Goal: Task Accomplishment & Management: Manage account settings

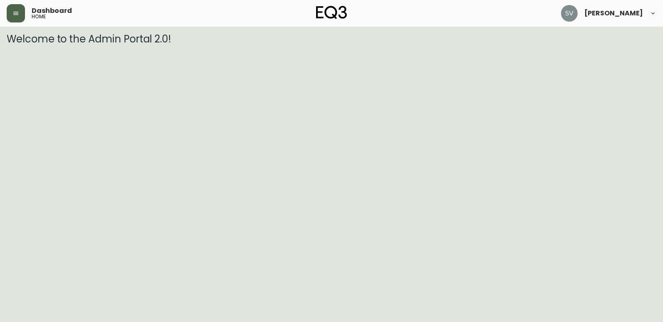
click at [17, 11] on icon "button" at bounding box center [15, 13] width 7 height 7
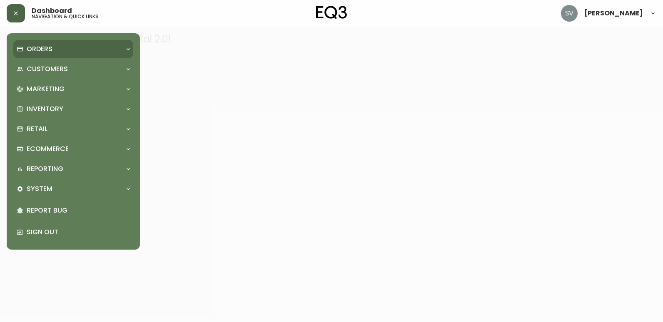
click at [63, 45] on div "Orders" at bounding box center [69, 49] width 105 height 9
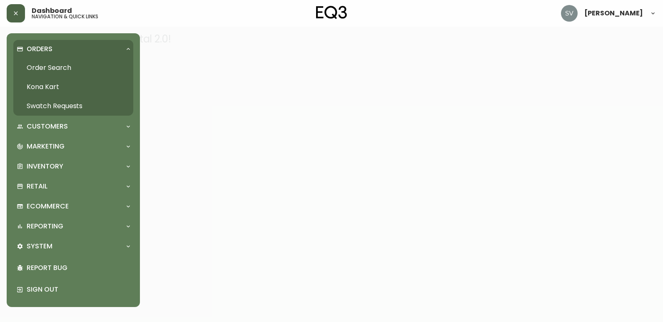
click at [76, 63] on link "Order Search" at bounding box center [73, 67] width 120 height 19
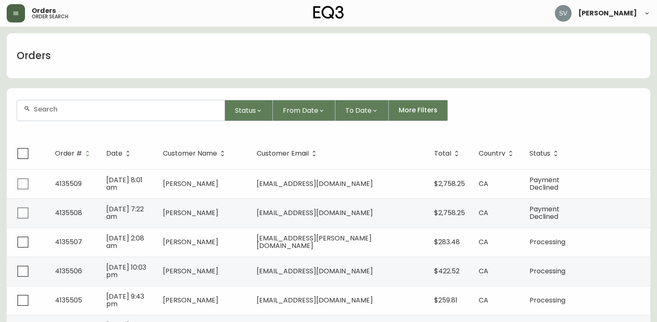
click at [124, 114] on div at bounding box center [120, 110] width 207 height 20
drag, startPoint x: 124, startPoint y: 114, endPoint x: 63, endPoint y: 107, distance: 60.7
click at [63, 107] on div at bounding box center [120, 110] width 207 height 20
paste input "8518252"
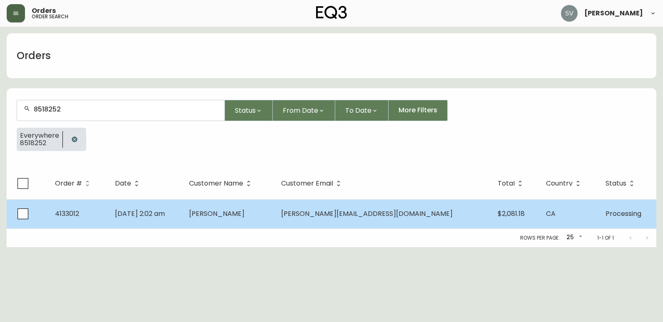
type input "8518252"
click at [176, 204] on td "[DATE] 2:02 am" at bounding box center [145, 213] width 74 height 29
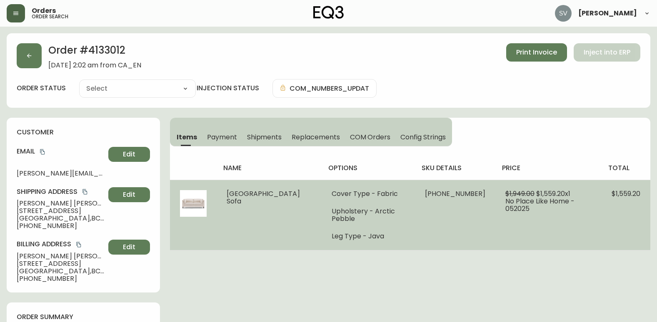
type input "Processing"
select select "PROCESSING"
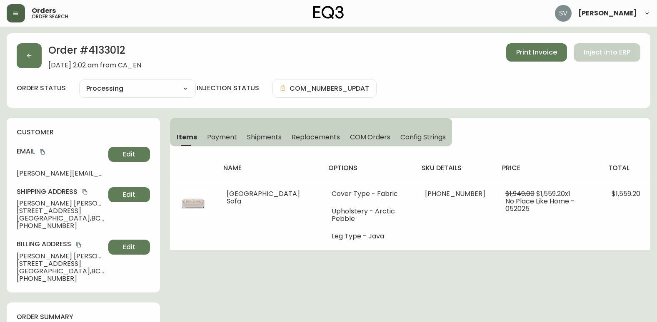
click at [265, 138] on span "Shipments" at bounding box center [264, 137] width 35 height 9
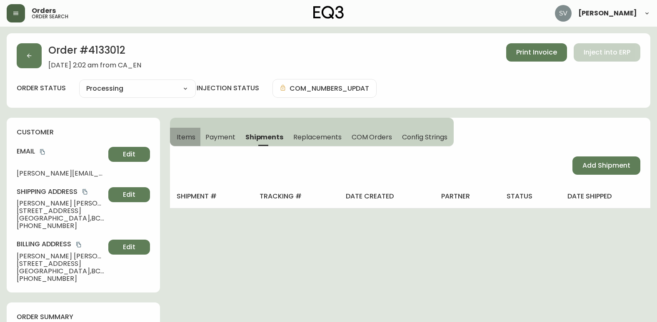
click at [187, 138] on span "Items" at bounding box center [186, 137] width 19 height 9
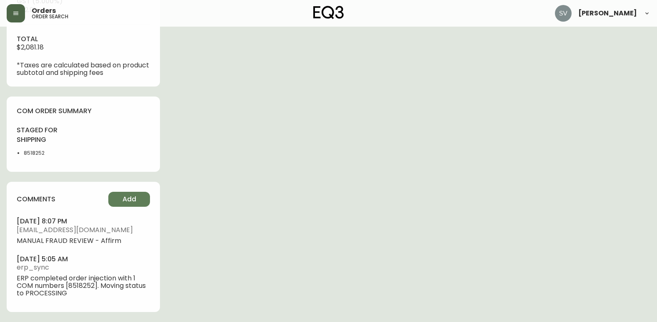
scroll to position [375, 0]
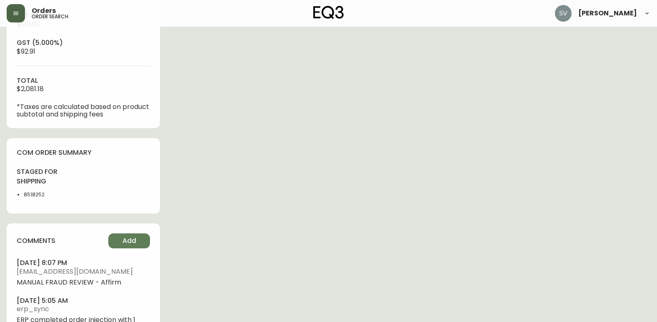
click at [302, 167] on div "Order # 4133012 [DATE] 2:02 am from [GEOGRAPHIC_DATA] Print Invoice Inject into…" at bounding box center [328, 11] width 643 height 706
